Goal: Task Accomplishment & Management: Use online tool/utility

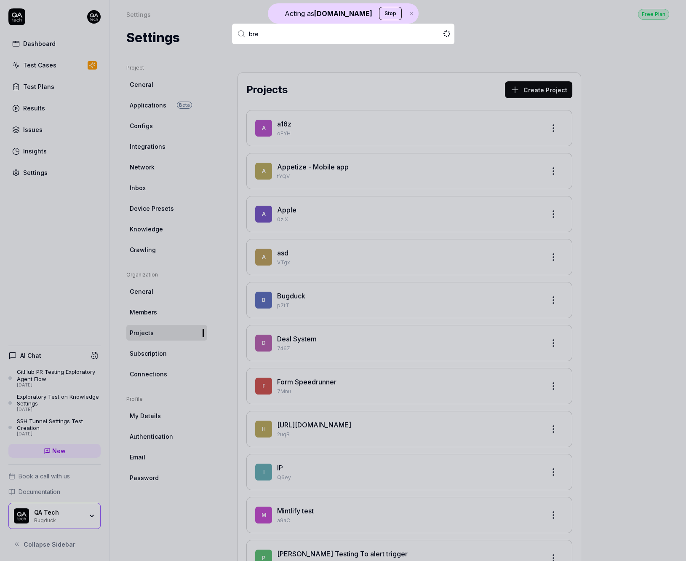
type input "brea"
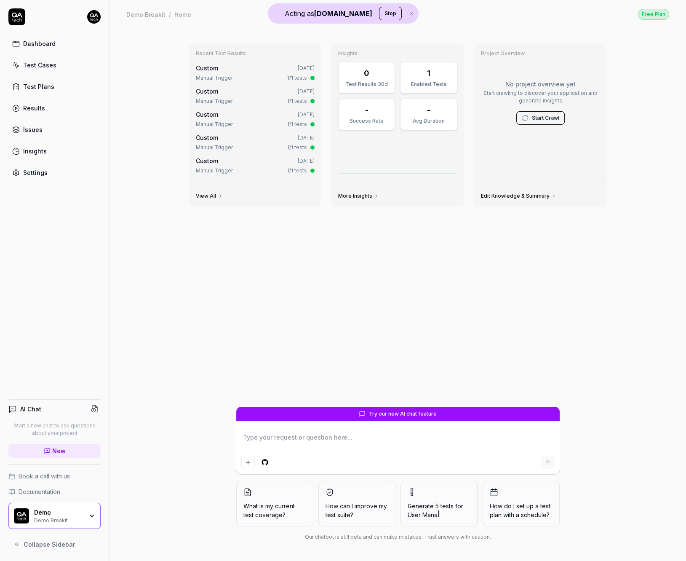
type textarea "*"
click at [52, 65] on div "Test Cases" at bounding box center [39, 65] width 33 height 9
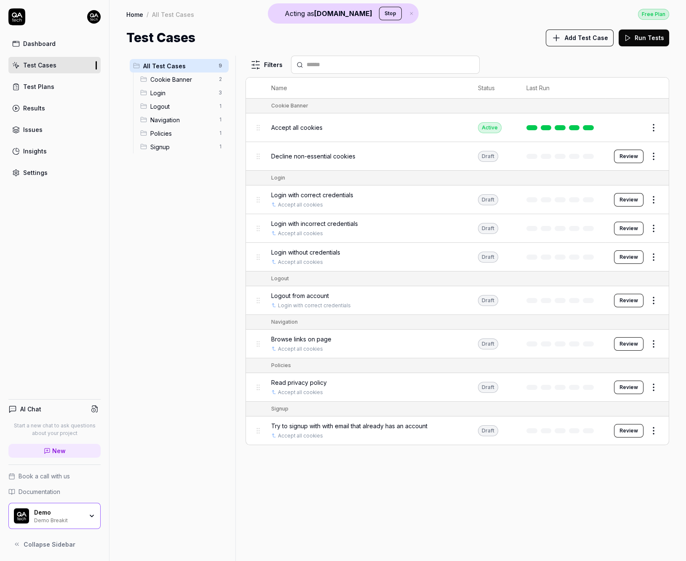
click at [584, 37] on span "Add Test Case" at bounding box center [586, 37] width 43 height 9
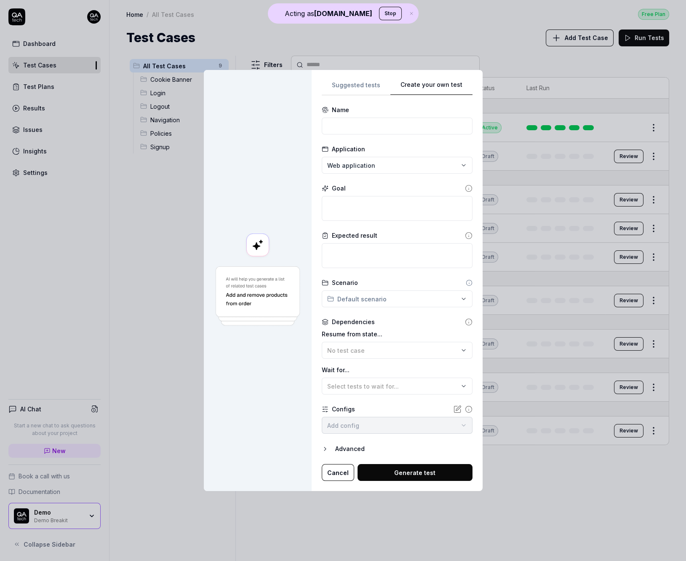
click at [433, 187] on div "Suggested tests Create your own test Name Application Web application Goal Expe…" at bounding box center [397, 280] width 151 height 401
click at [356, 123] on input at bounding box center [397, 126] width 151 height 17
type input "find out info about saas summit"
click at [369, 201] on textarea at bounding box center [397, 208] width 151 height 25
paste textarea "find out info about saas summit"
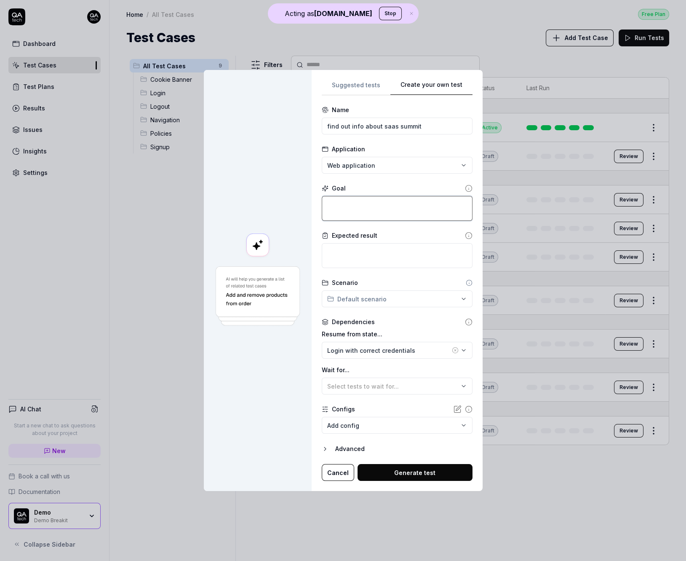
type textarea "*"
type textarea "find out info about saas summit"
click at [437, 477] on button "Generate test" at bounding box center [415, 472] width 115 height 17
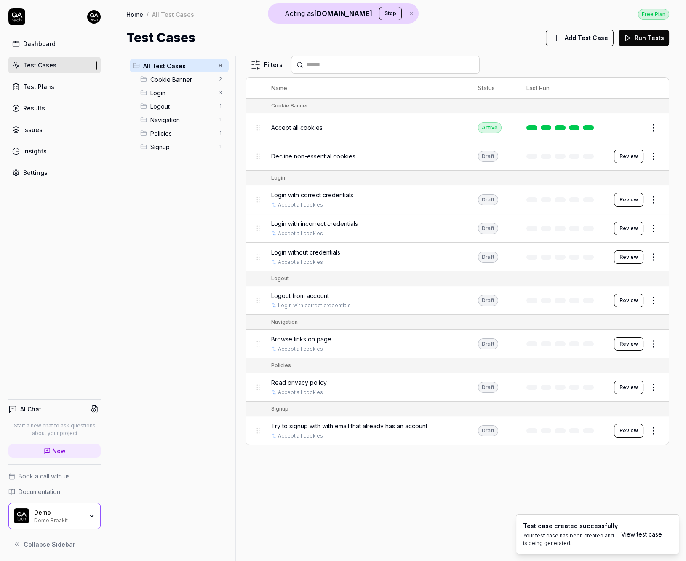
click at [637, 532] on link "View test case" at bounding box center [641, 534] width 41 height 9
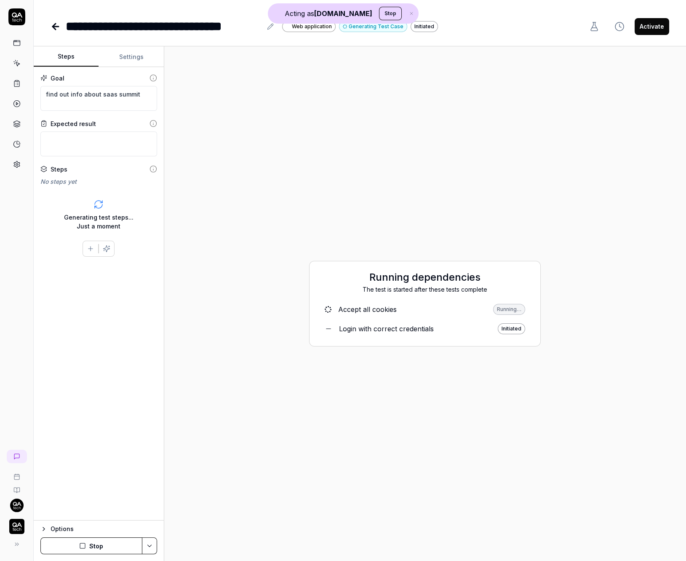
click at [134, 46] on div "**********" at bounding box center [360, 280] width 653 height 561
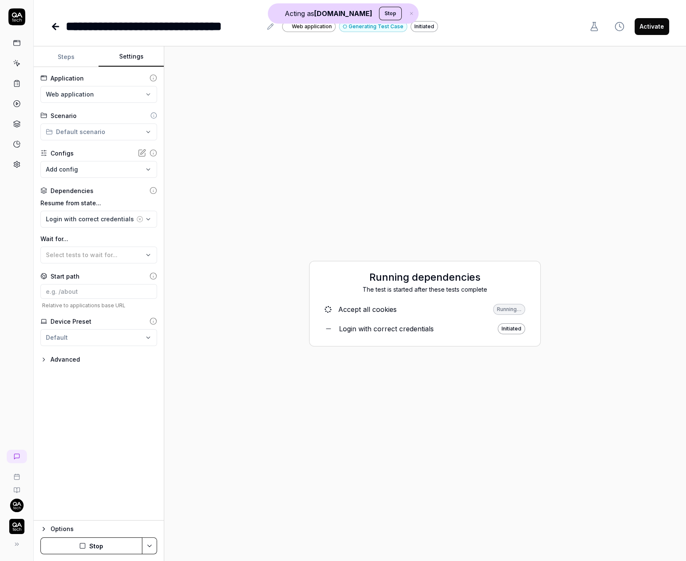
click at [133, 52] on button "Settings" at bounding box center [131, 57] width 65 height 20
click at [86, 217] on div "Login with correct credentials" at bounding box center [90, 218] width 89 height 9
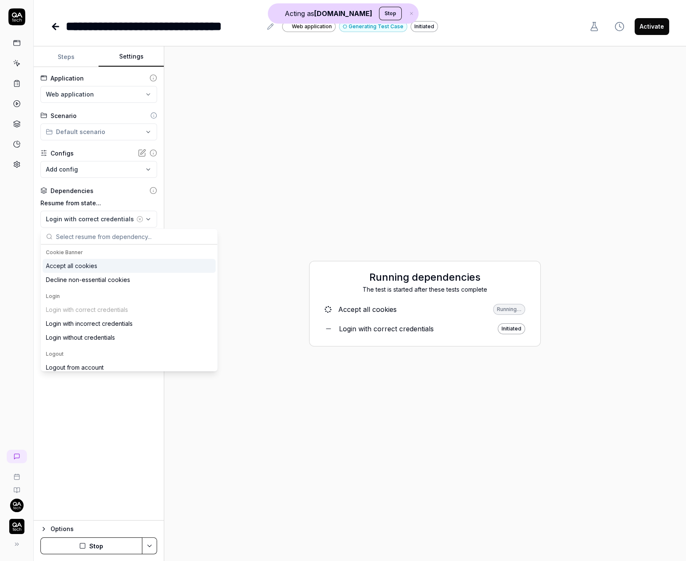
click at [88, 264] on div "Accept all cookies" at bounding box center [71, 265] width 51 height 9
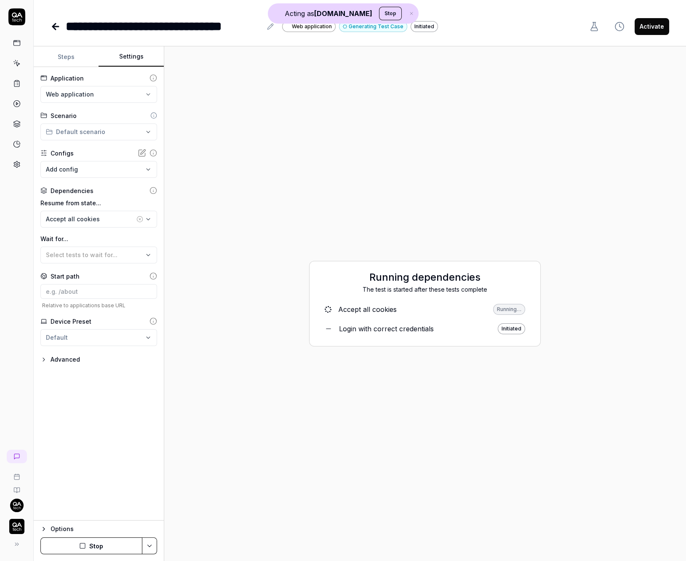
click at [99, 557] on div "Options Stop" at bounding box center [99, 540] width 130 height 41
click at [99, 549] on button "Stop" at bounding box center [91, 545] width 102 height 17
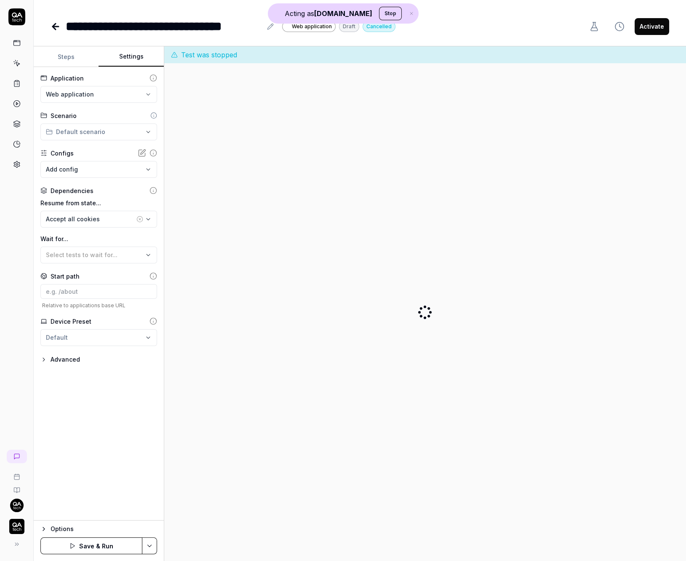
click at [100, 547] on button "Save & Run" at bounding box center [91, 545] width 102 height 17
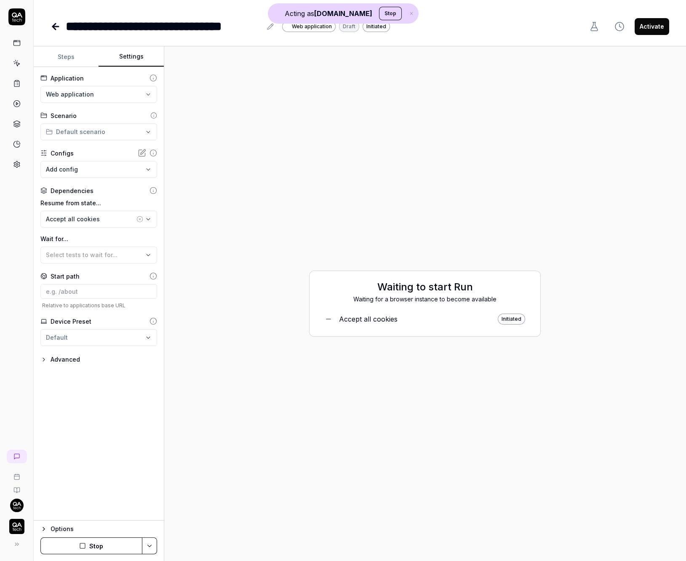
click at [351, 314] on div "Accept all cookies" at bounding box center [368, 319] width 59 height 10
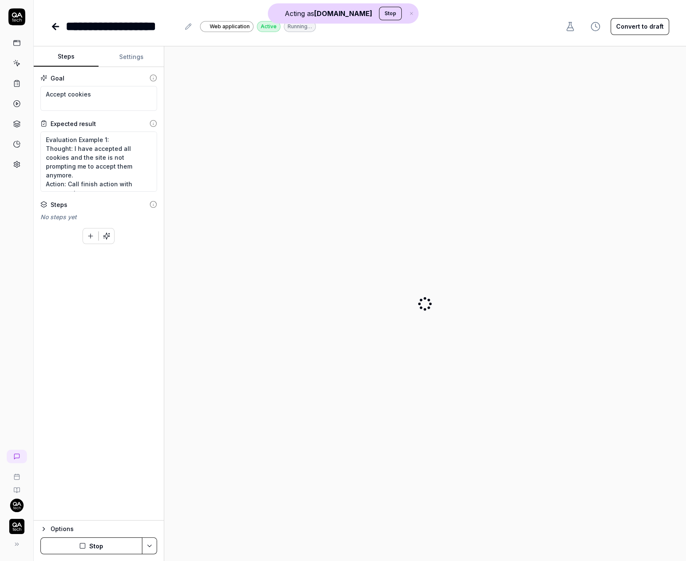
type textarea "*"
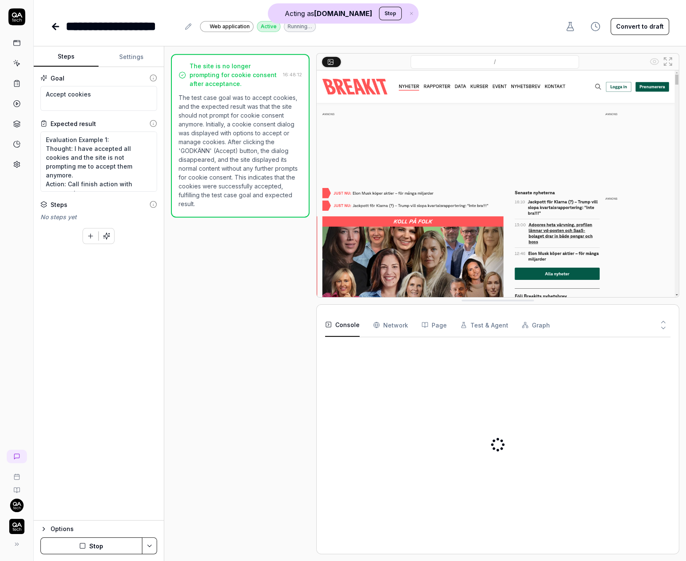
click at [351, 314] on button "Console" at bounding box center [342, 325] width 35 height 24
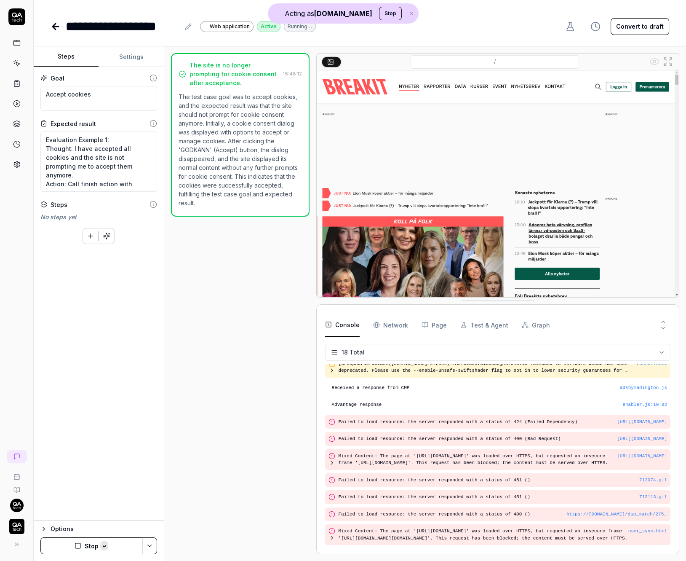
scroll to position [149, 0]
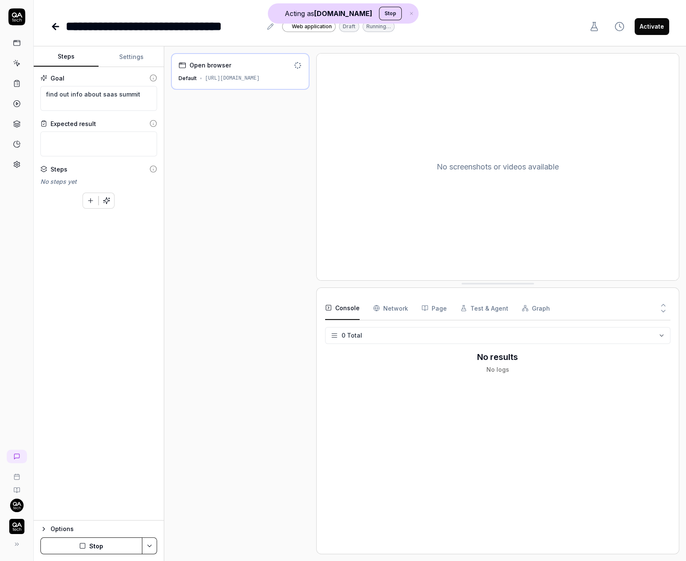
click at [408, 12] on icon "button" at bounding box center [412, 13] width 8 height 5
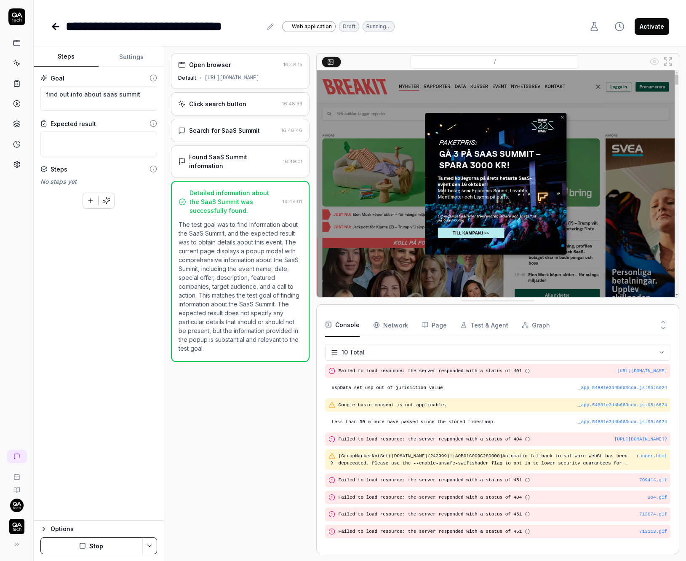
type textarea "*"
click at [223, 129] on div "Search for SaaS Summit" at bounding box center [224, 130] width 71 height 9
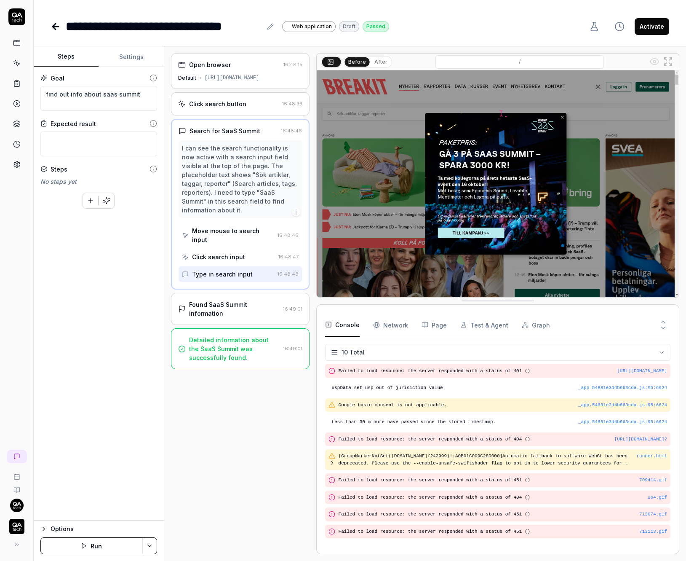
click at [232, 293] on div "Found SaaS Summit information 16:49:01" at bounding box center [240, 309] width 139 height 32
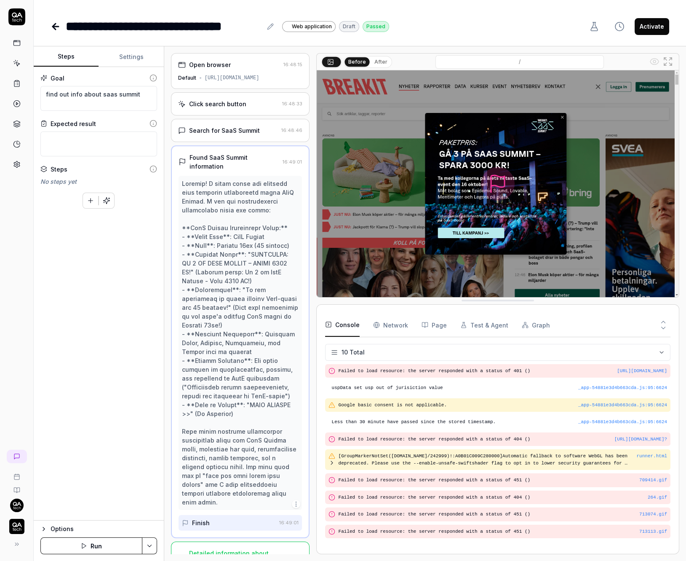
scroll to position [8, 0]
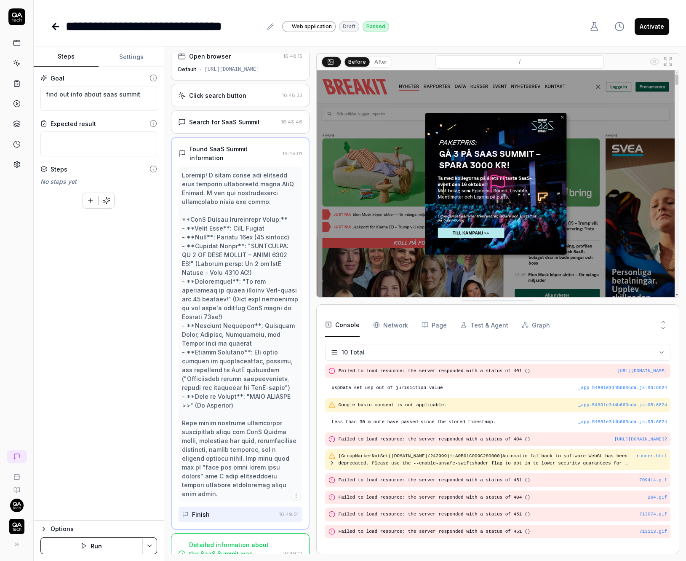
click at [249, 85] on div "Click search button 16:48:33" at bounding box center [240, 95] width 139 height 23
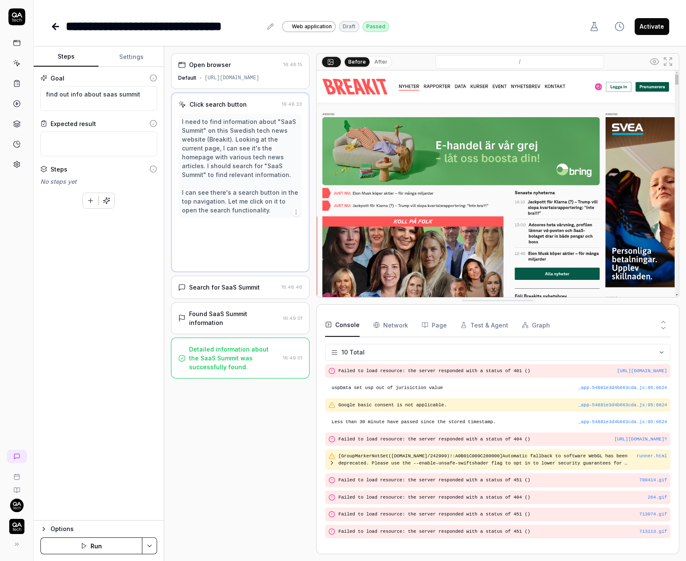
scroll to position [0, 0]
click at [379, 61] on button "After" at bounding box center [381, 61] width 20 height 9
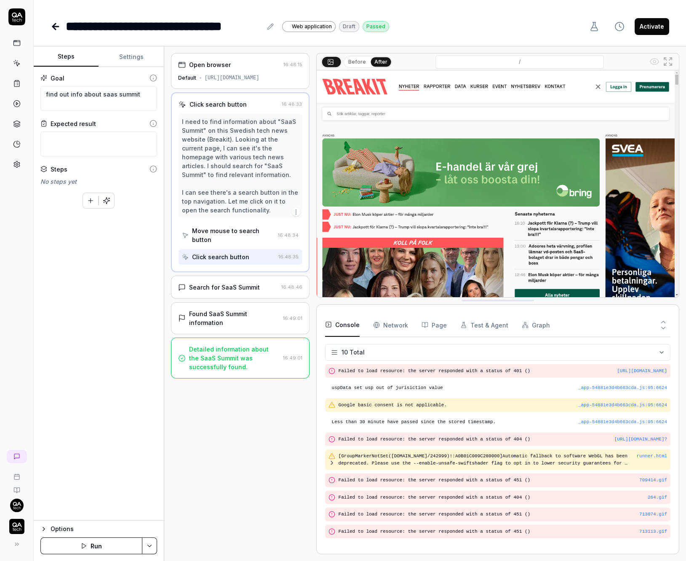
click at [276, 283] on div "Search for SaaS Summit 16:48:46" at bounding box center [240, 287] width 139 height 23
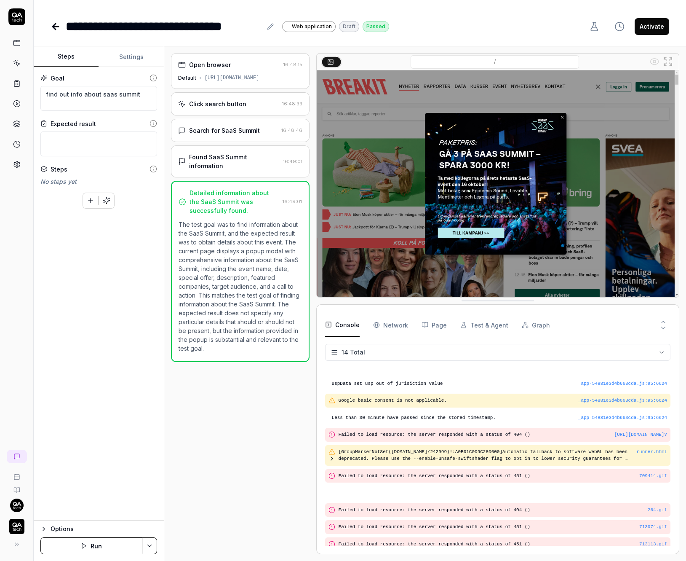
scroll to position [60, 0]
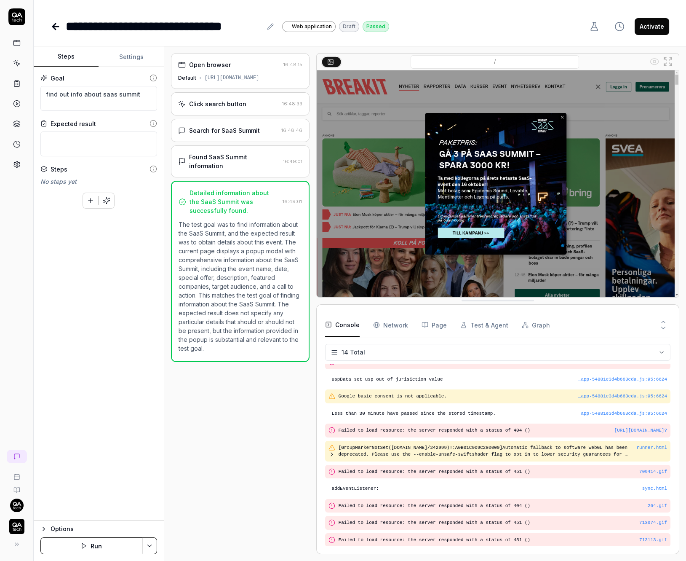
click at [58, 323] on div "Goal find out info about [PERSON_NAME] summit Expected result Steps No steps ye…" at bounding box center [99, 293] width 130 height 453
click at [125, 288] on div "Goal find out info about [PERSON_NAME] summit Expected result Steps No steps ye…" at bounding box center [99, 293] width 130 height 453
type textarea "*"
click at [114, 292] on div "Goal find out info about [PERSON_NAME] summit Expected result Steps No steps ye…" at bounding box center [99, 293] width 130 height 453
